Goal: Transaction & Acquisition: Purchase product/service

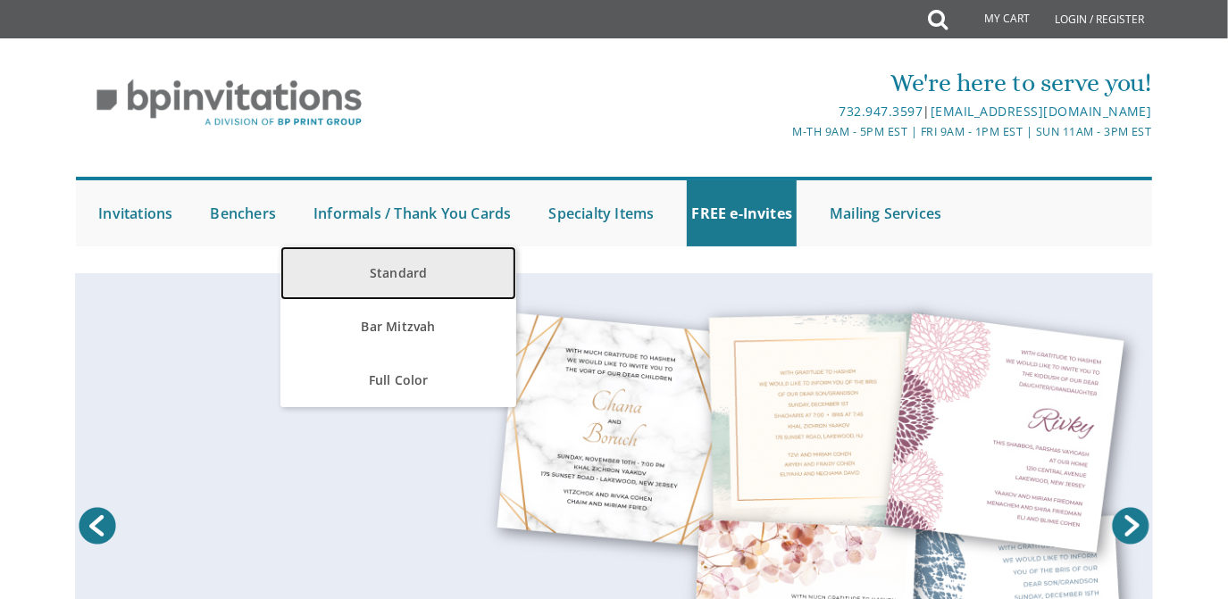
click at [391, 268] on link "Standard" at bounding box center [397, 273] width 235 height 54
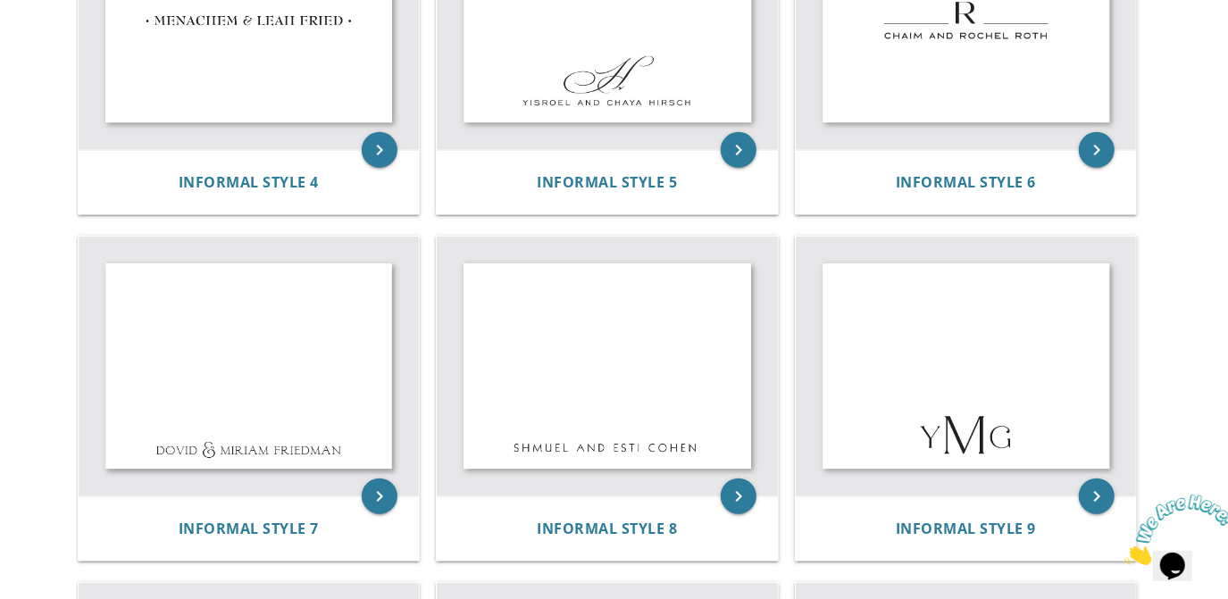
scroll to position [865, 0]
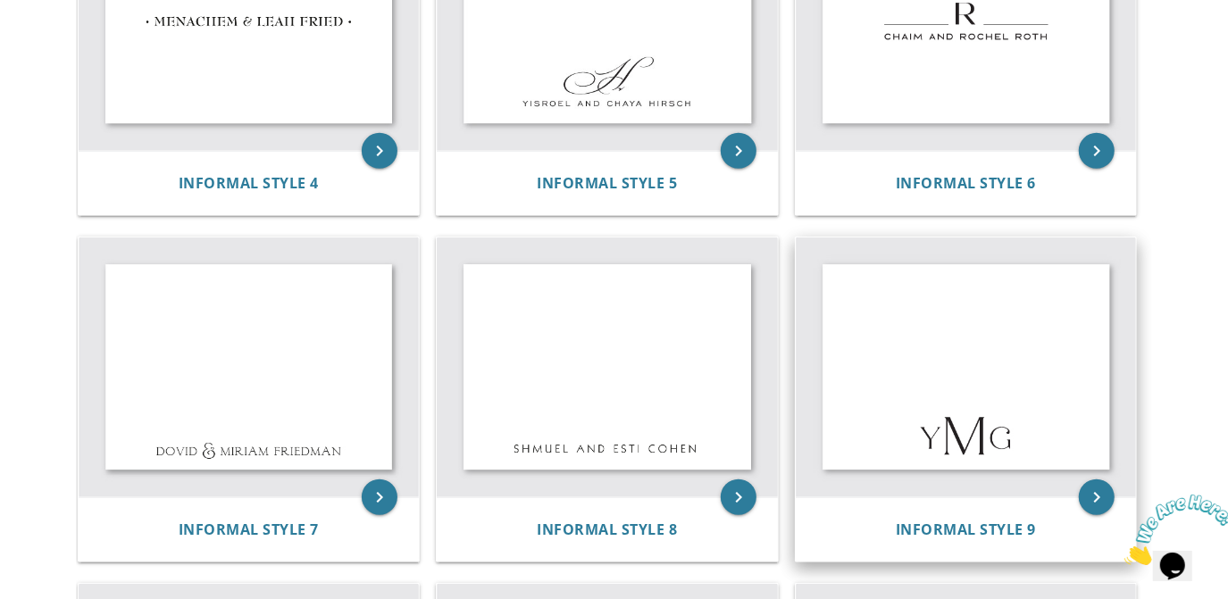
click at [930, 364] on img at bounding box center [966, 368] width 341 height 261
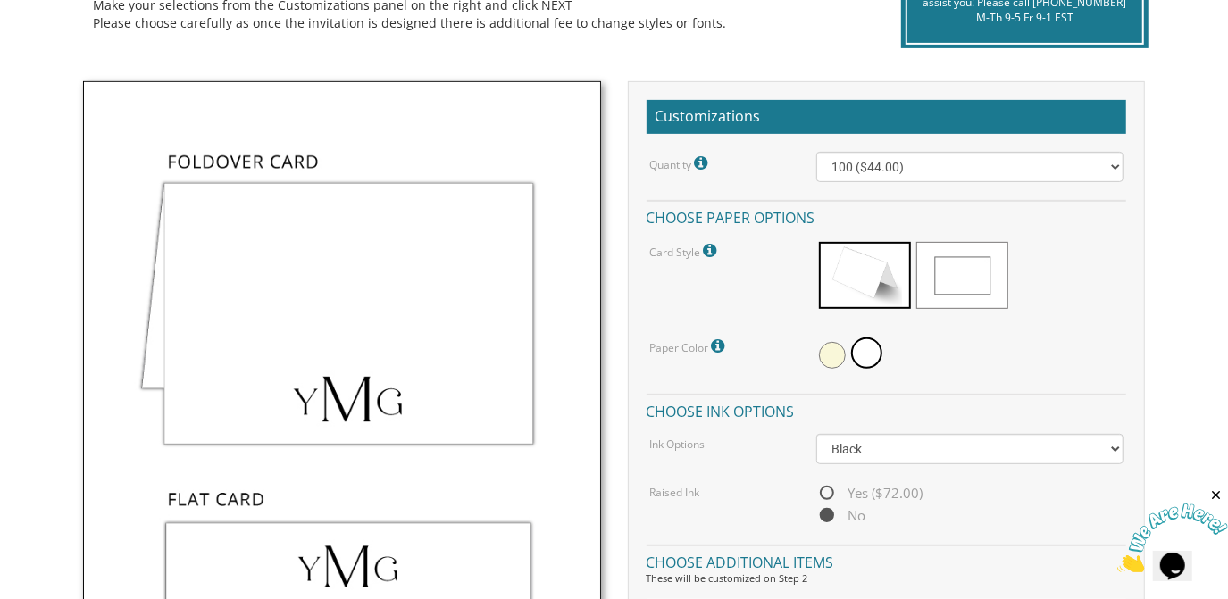
scroll to position [456, 0]
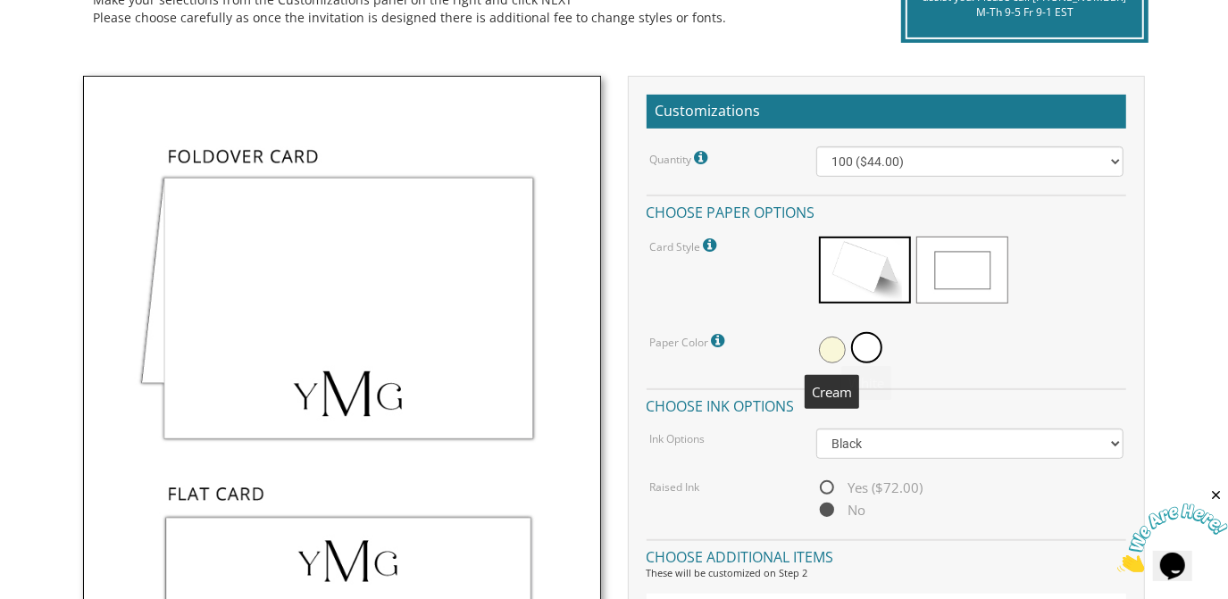
click at [826, 346] on span at bounding box center [832, 350] width 27 height 27
click at [875, 346] on span at bounding box center [868, 350] width 27 height 27
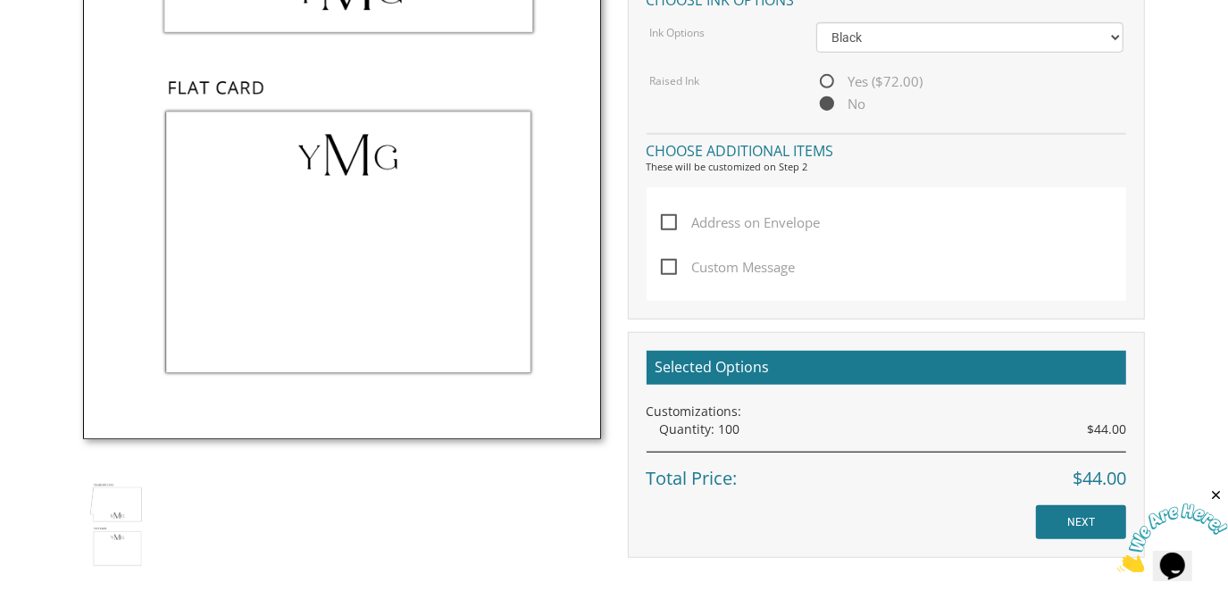
scroll to position [864, 0]
